Goal: Use online tool/utility: Utilize a website feature to perform a specific function

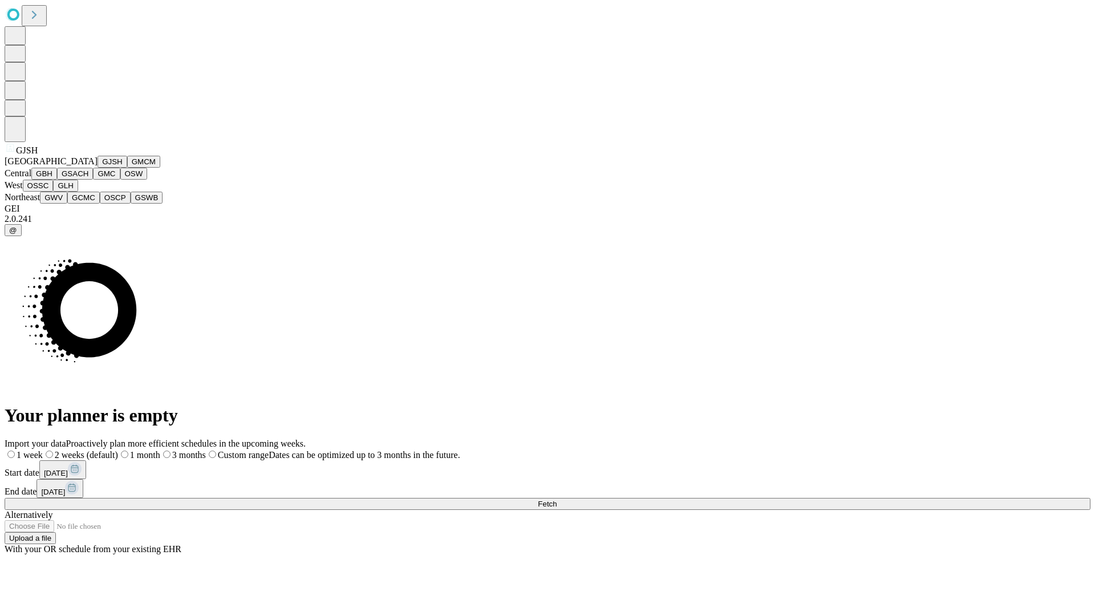
click at [98, 168] on button "GJSH" at bounding box center [113, 162] width 30 height 12
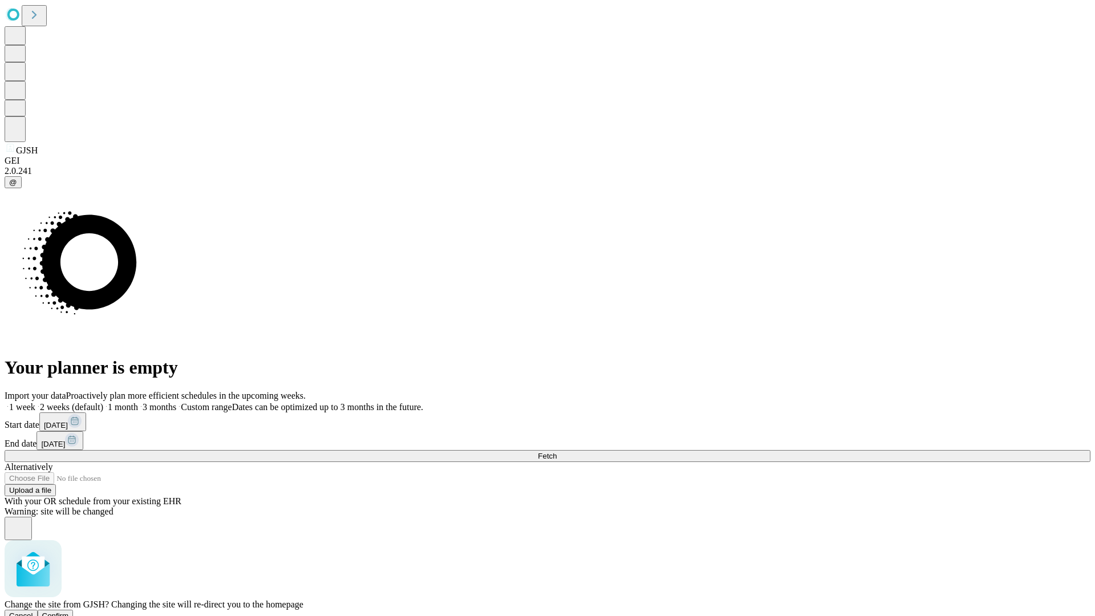
click at [69, 611] on span "Confirm" at bounding box center [55, 615] width 27 height 9
click at [103, 402] on label "2 weeks (default)" at bounding box center [69, 407] width 68 height 10
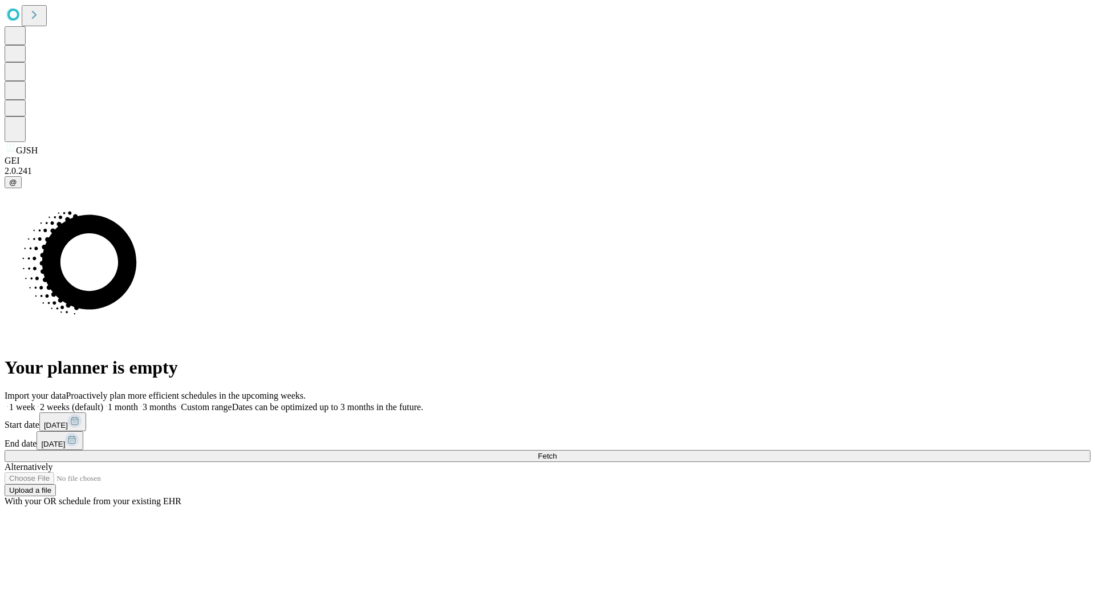
click at [557, 452] on span "Fetch" at bounding box center [547, 456] width 19 height 9
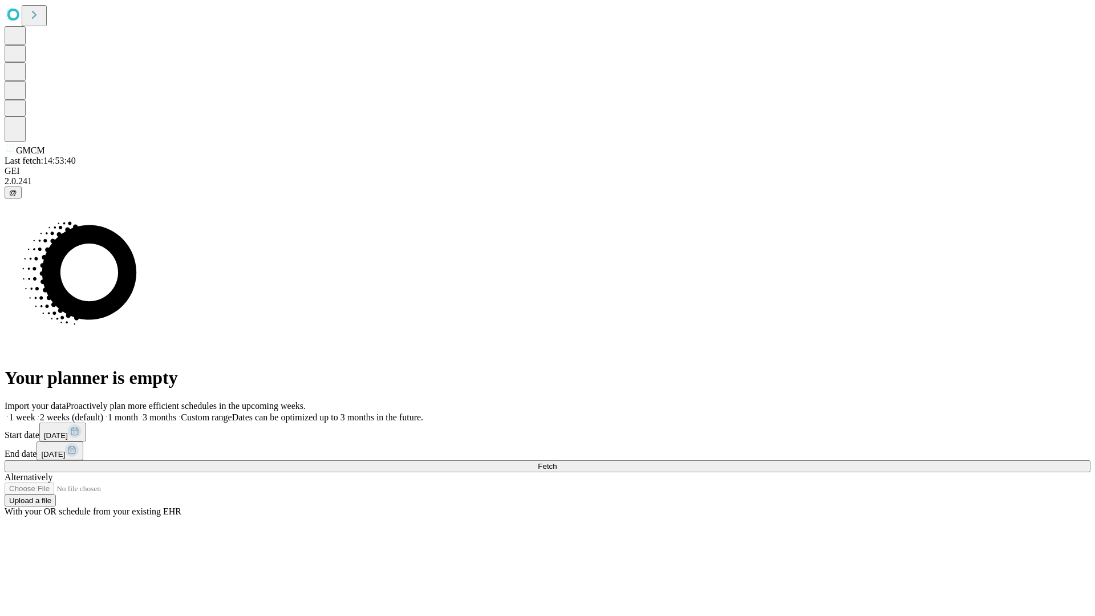
click at [557, 462] on span "Fetch" at bounding box center [547, 466] width 19 height 9
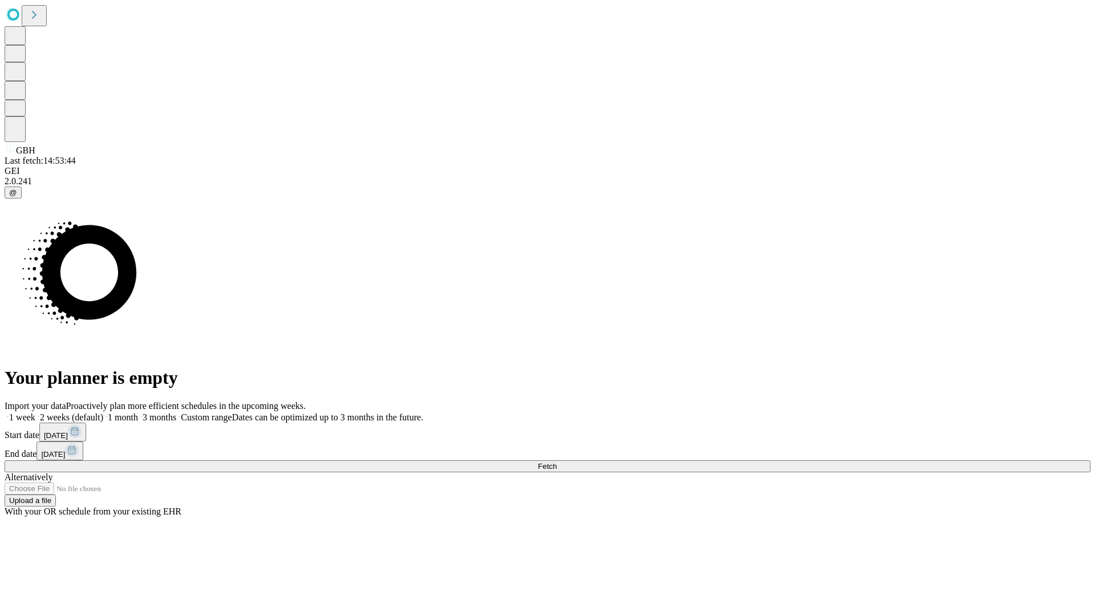
click at [103, 412] on label "2 weeks (default)" at bounding box center [69, 417] width 68 height 10
click at [557, 462] on span "Fetch" at bounding box center [547, 466] width 19 height 9
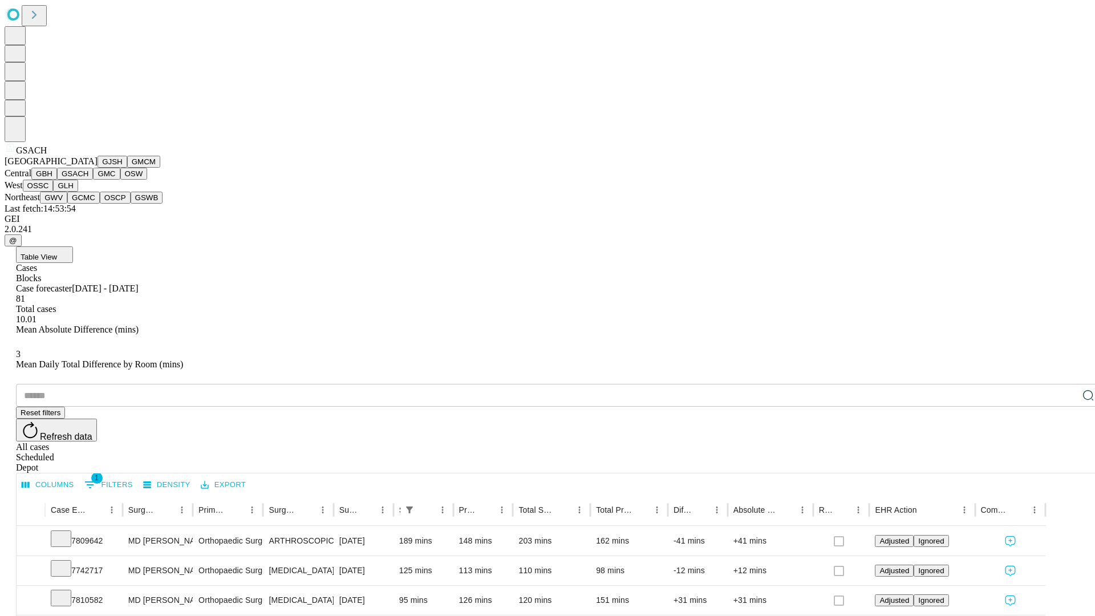
click at [93, 180] on button "GMC" at bounding box center [106, 174] width 27 height 12
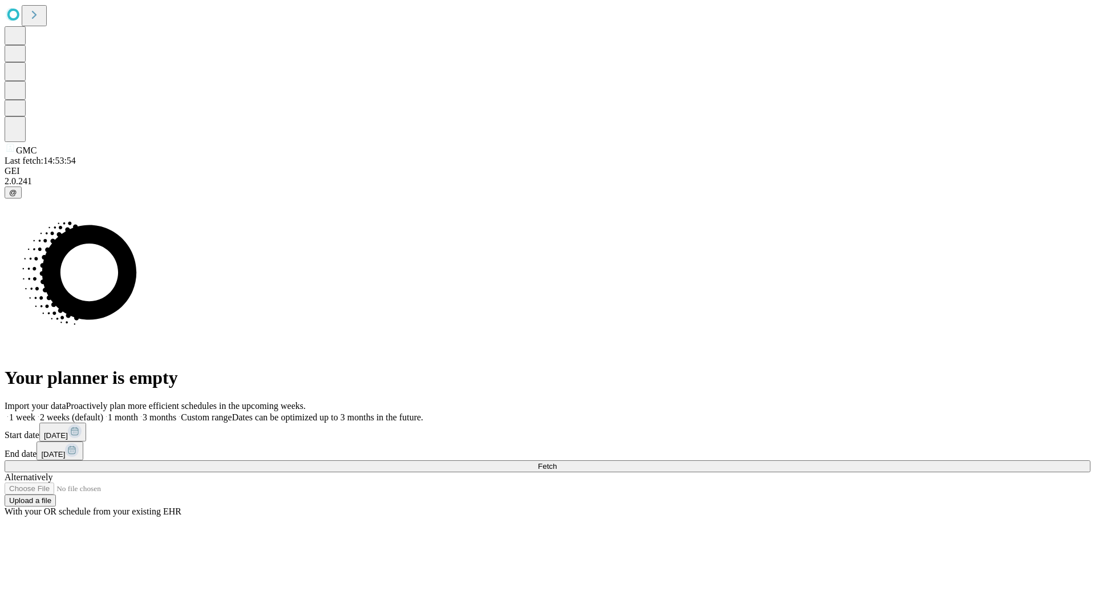
click at [103, 412] on label "2 weeks (default)" at bounding box center [69, 417] width 68 height 10
click at [557, 462] on span "Fetch" at bounding box center [547, 466] width 19 height 9
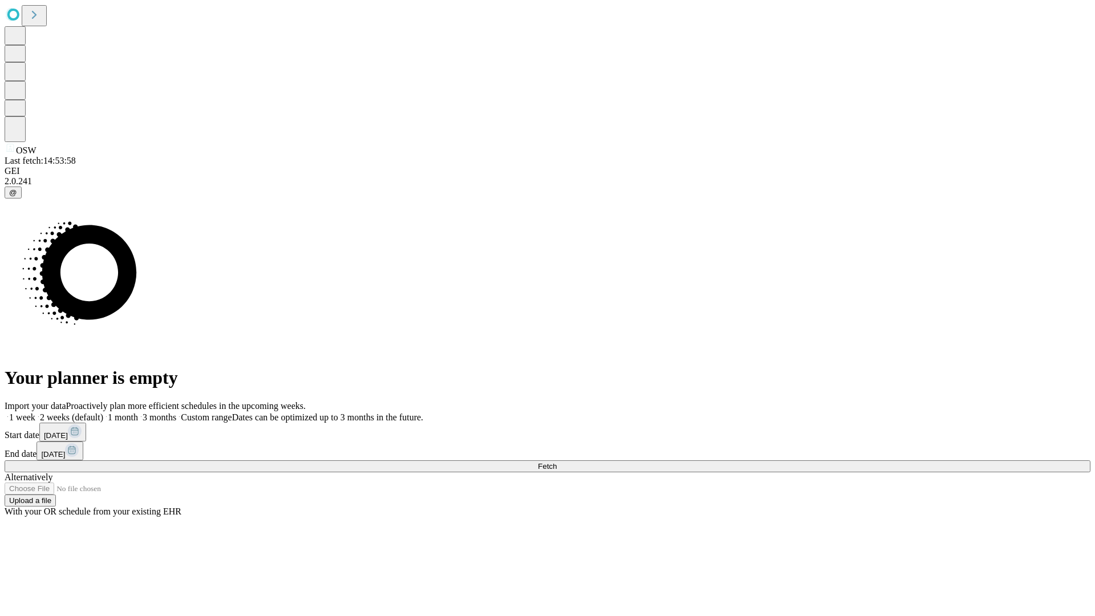
click at [103, 412] on label "2 weeks (default)" at bounding box center [69, 417] width 68 height 10
click at [557, 462] on span "Fetch" at bounding box center [547, 466] width 19 height 9
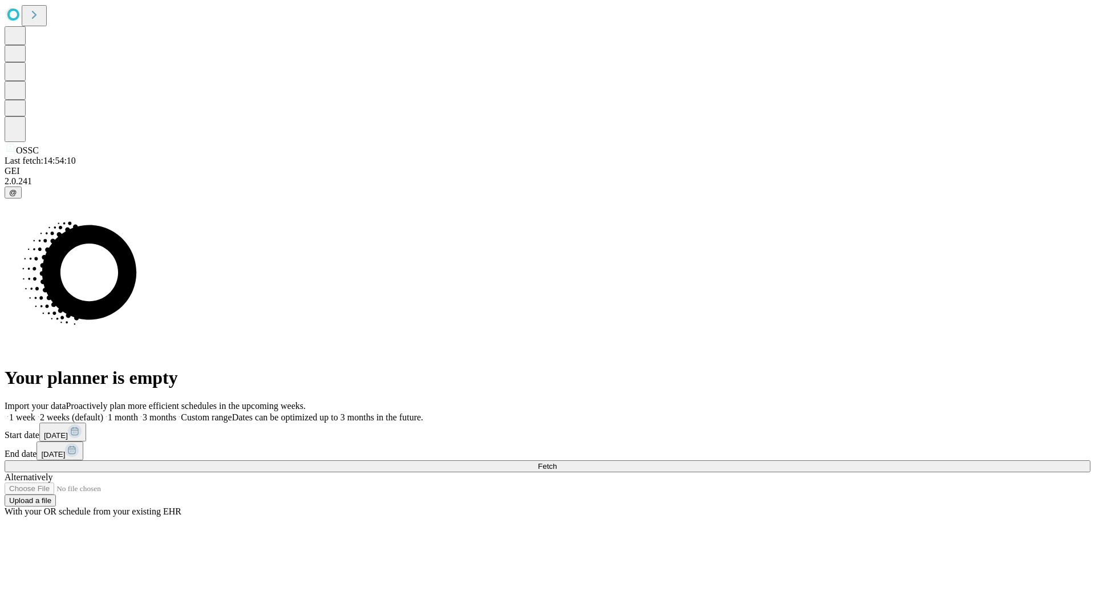
click at [103, 412] on label "2 weeks (default)" at bounding box center [69, 417] width 68 height 10
click at [557, 462] on span "Fetch" at bounding box center [547, 466] width 19 height 9
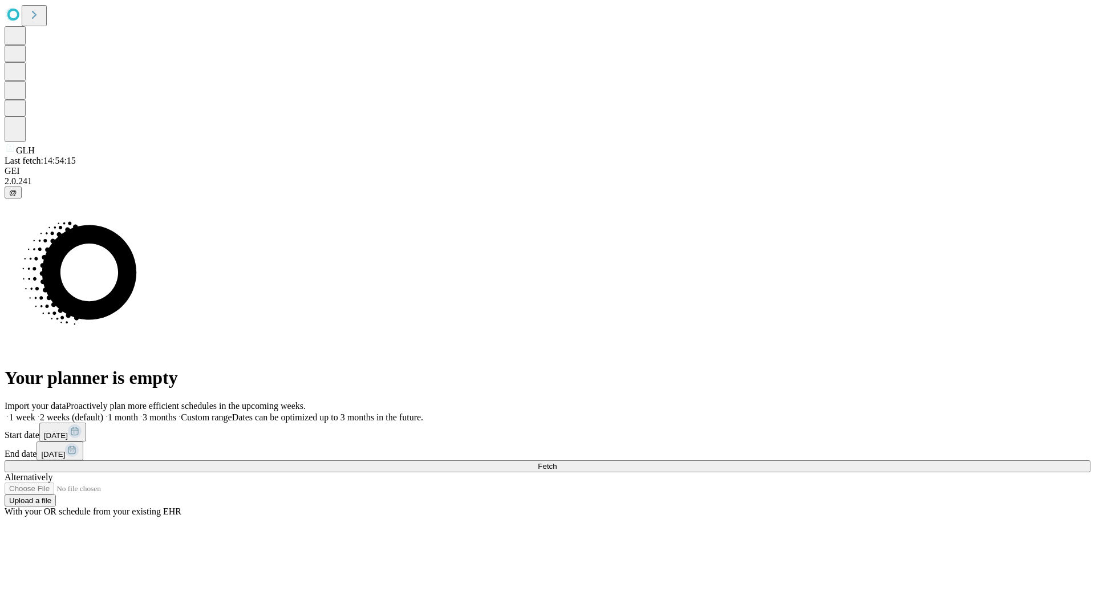
click at [103, 412] on label "2 weeks (default)" at bounding box center [69, 417] width 68 height 10
click at [557, 462] on span "Fetch" at bounding box center [547, 466] width 19 height 9
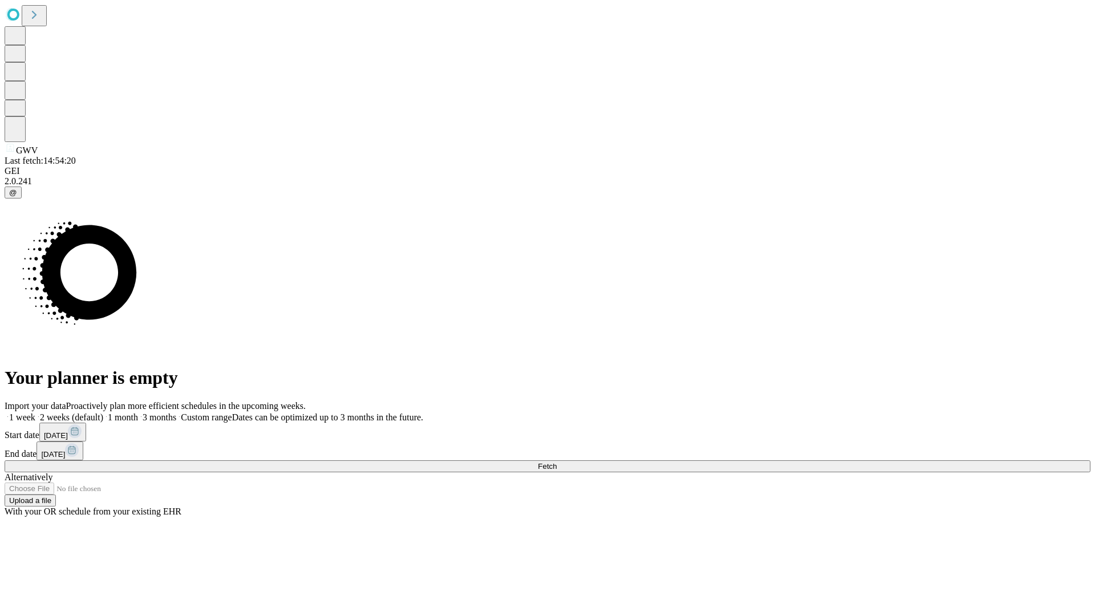
click at [103, 412] on label "2 weeks (default)" at bounding box center [69, 417] width 68 height 10
click at [557, 462] on span "Fetch" at bounding box center [547, 466] width 19 height 9
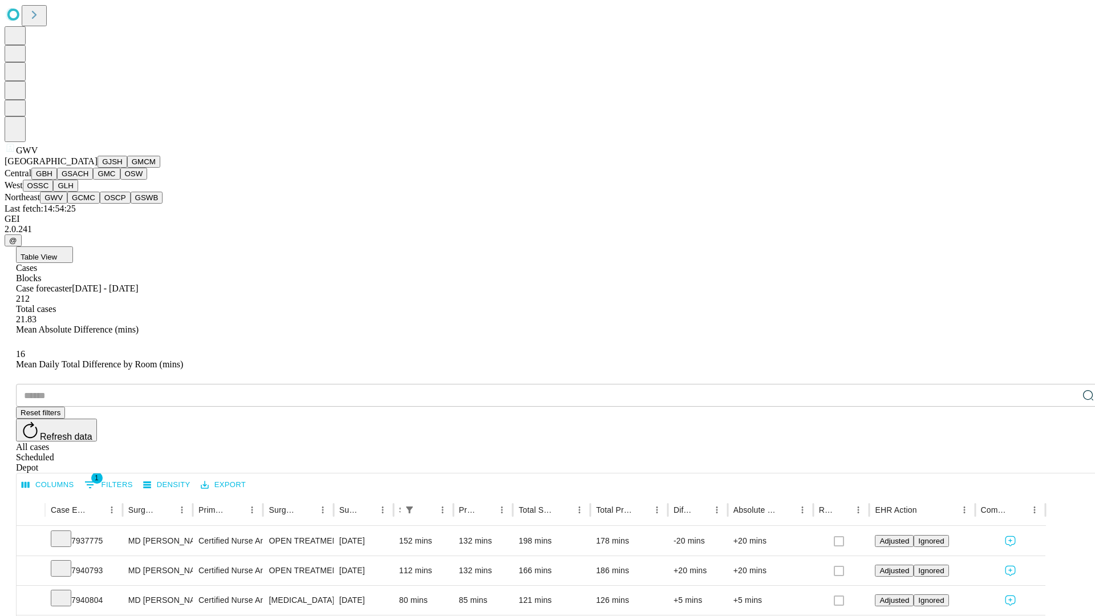
click at [88, 204] on button "GCMC" at bounding box center [83, 198] width 33 height 12
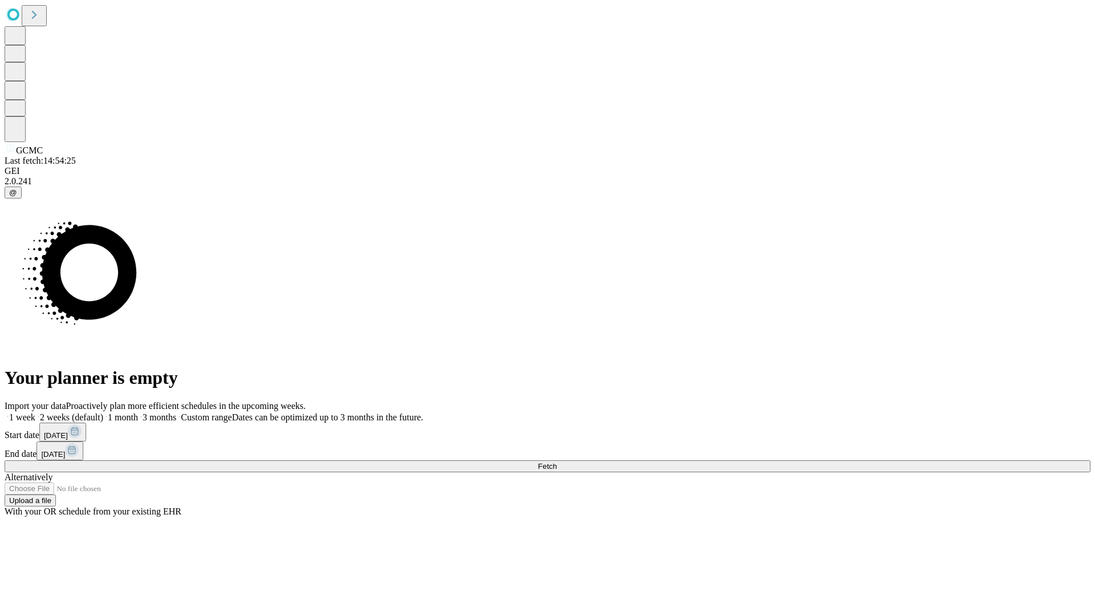
click at [103, 412] on label "2 weeks (default)" at bounding box center [69, 417] width 68 height 10
click at [557, 462] on span "Fetch" at bounding box center [547, 466] width 19 height 9
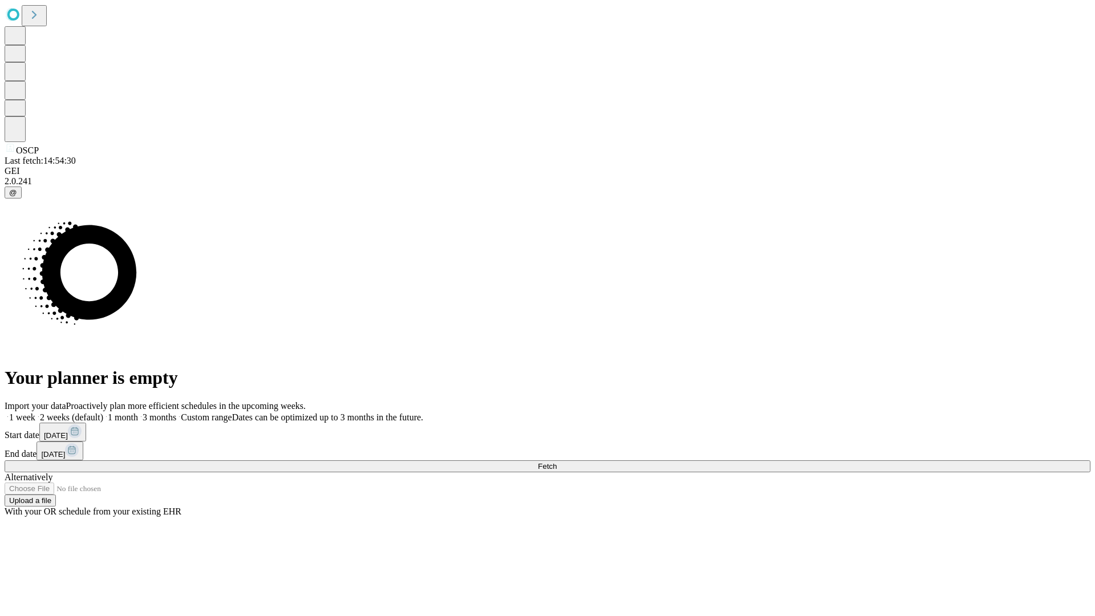
click at [103, 412] on label "2 weeks (default)" at bounding box center [69, 417] width 68 height 10
click at [557, 462] on span "Fetch" at bounding box center [547, 466] width 19 height 9
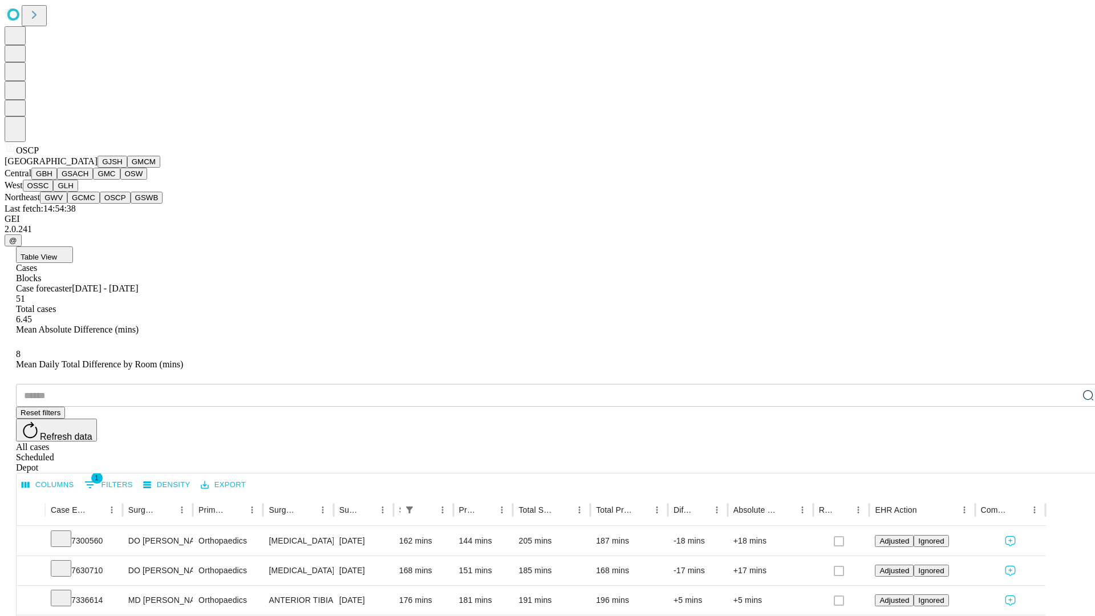
click at [131, 204] on button "GSWB" at bounding box center [147, 198] width 33 height 12
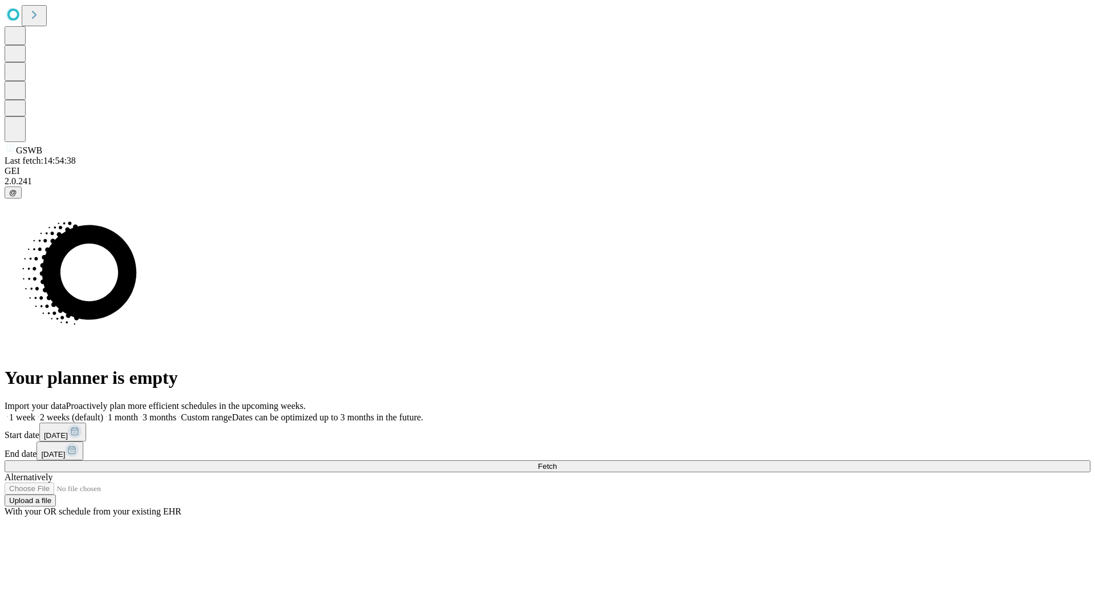
click at [103, 412] on label "2 weeks (default)" at bounding box center [69, 417] width 68 height 10
click at [557, 462] on span "Fetch" at bounding box center [547, 466] width 19 height 9
